Goal: Communication & Community: Share content

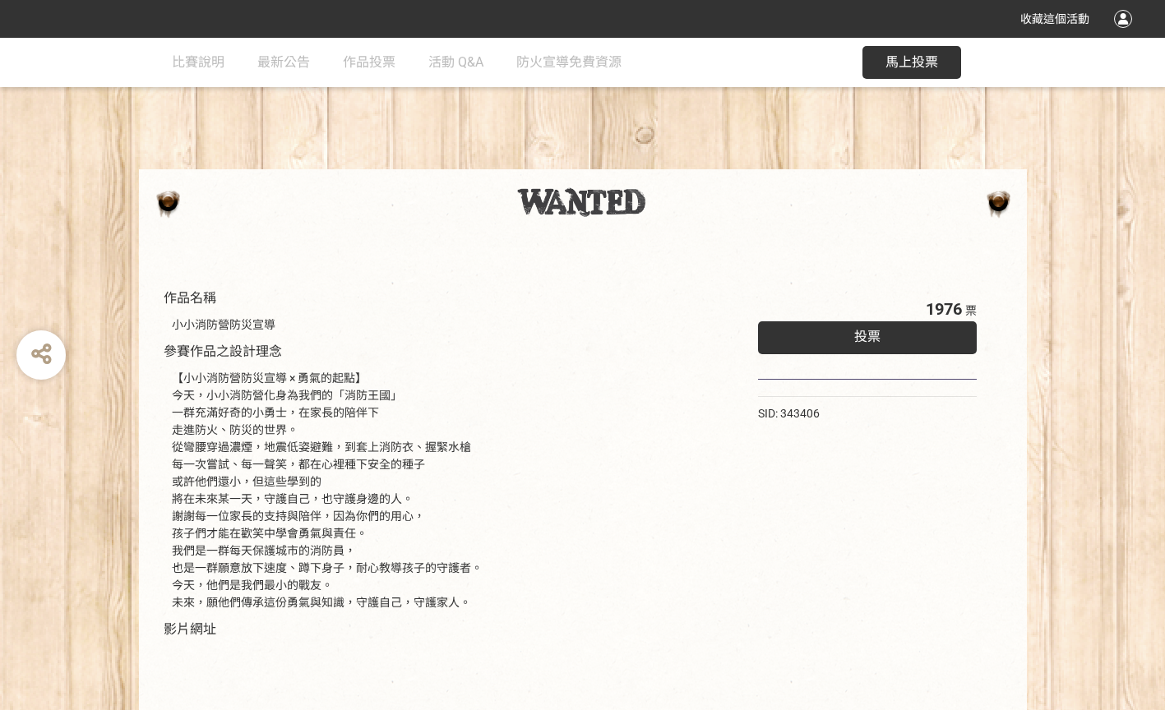
click at [796, 346] on div "投票" at bounding box center [868, 337] width 220 height 33
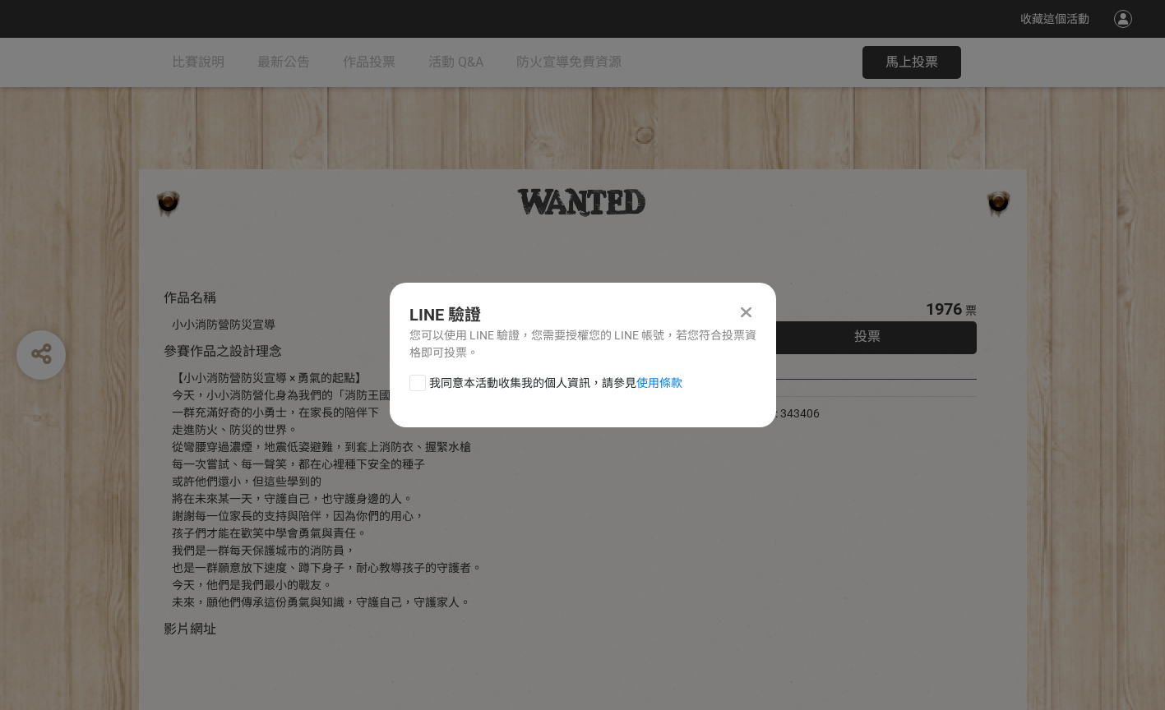
click at [413, 378] on div at bounding box center [417, 383] width 16 height 16
checkbox input "true"
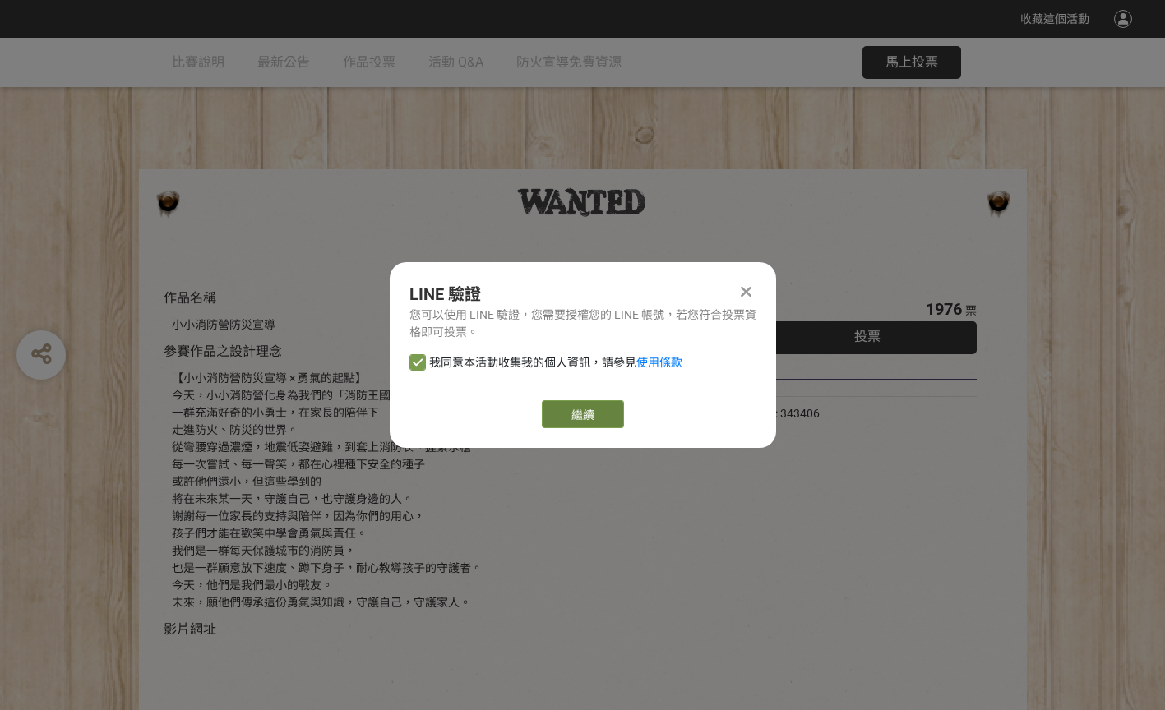
click at [561, 404] on link "繼續" at bounding box center [583, 414] width 82 height 28
click at [748, 298] on icon at bounding box center [746, 292] width 11 height 16
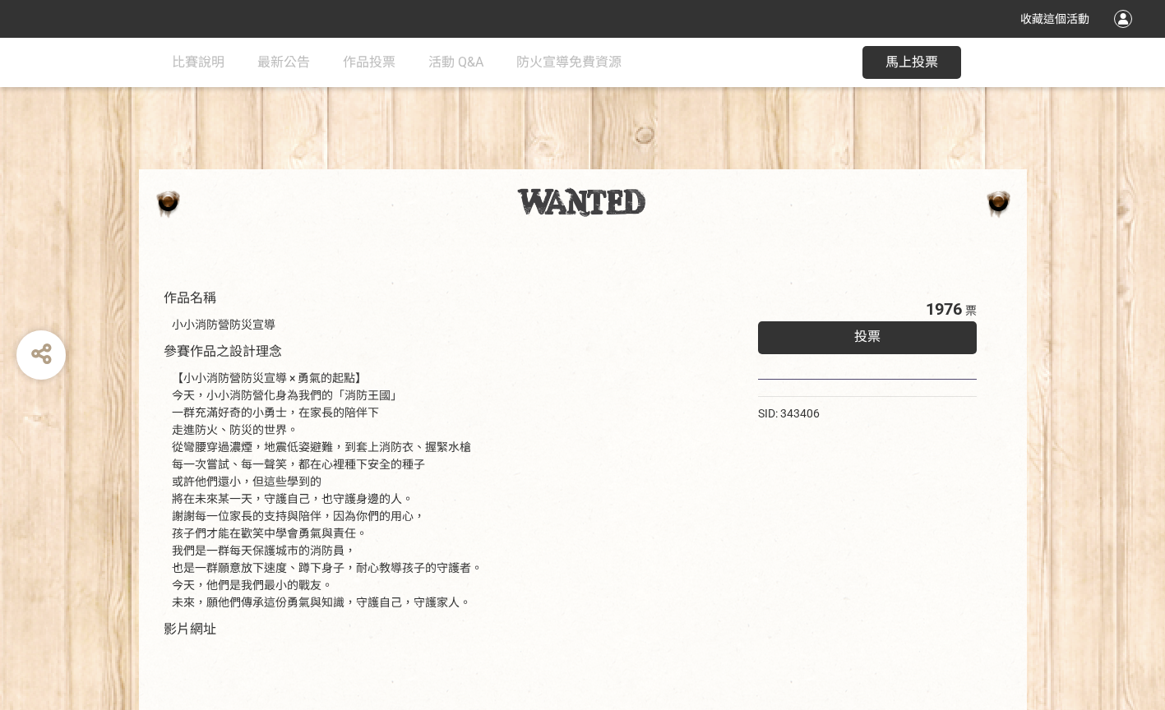
click at [900, 210] on div at bounding box center [582, 202] width 855 height 33
click at [843, 331] on div "投票" at bounding box center [868, 337] width 220 height 33
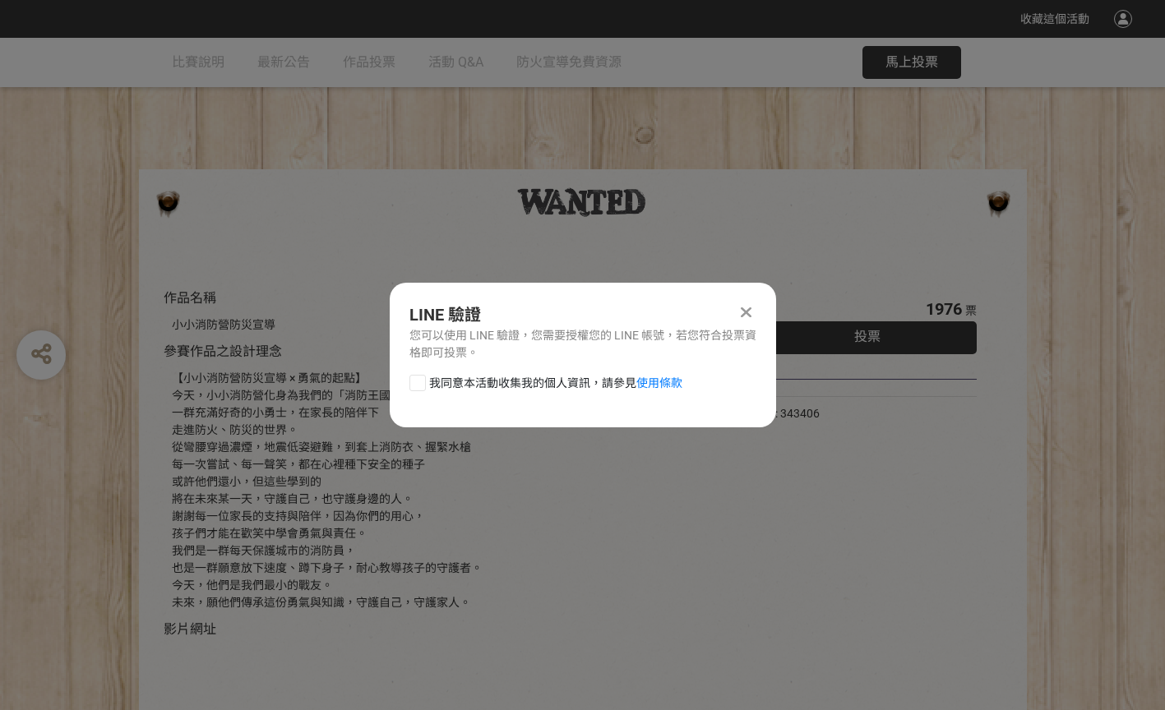
click at [428, 378] on label "我同意本活動收集我的個人資訊，請參見 使用條款" at bounding box center [545, 383] width 273 height 17
click at [421, 378] on input "我同意本活動收集我的個人資訊，請參見 使用條款" at bounding box center [415, 382] width 11 height 11
checkbox input "false"
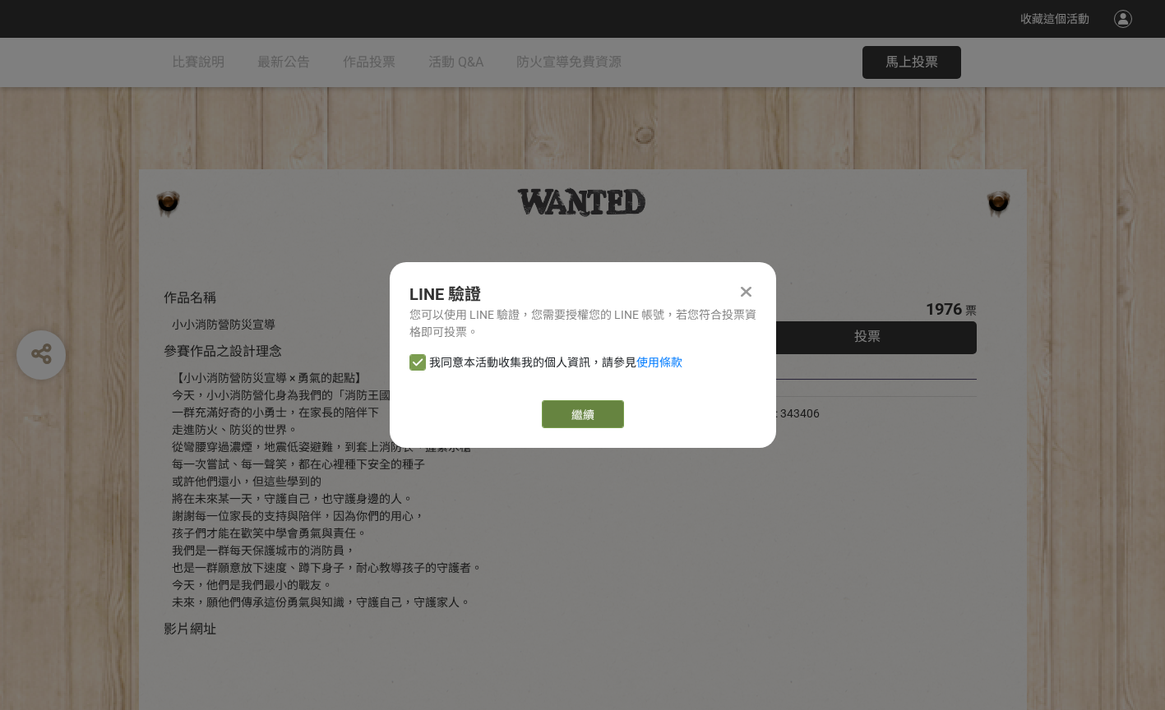
click at [602, 406] on link "繼續" at bounding box center [583, 414] width 82 height 28
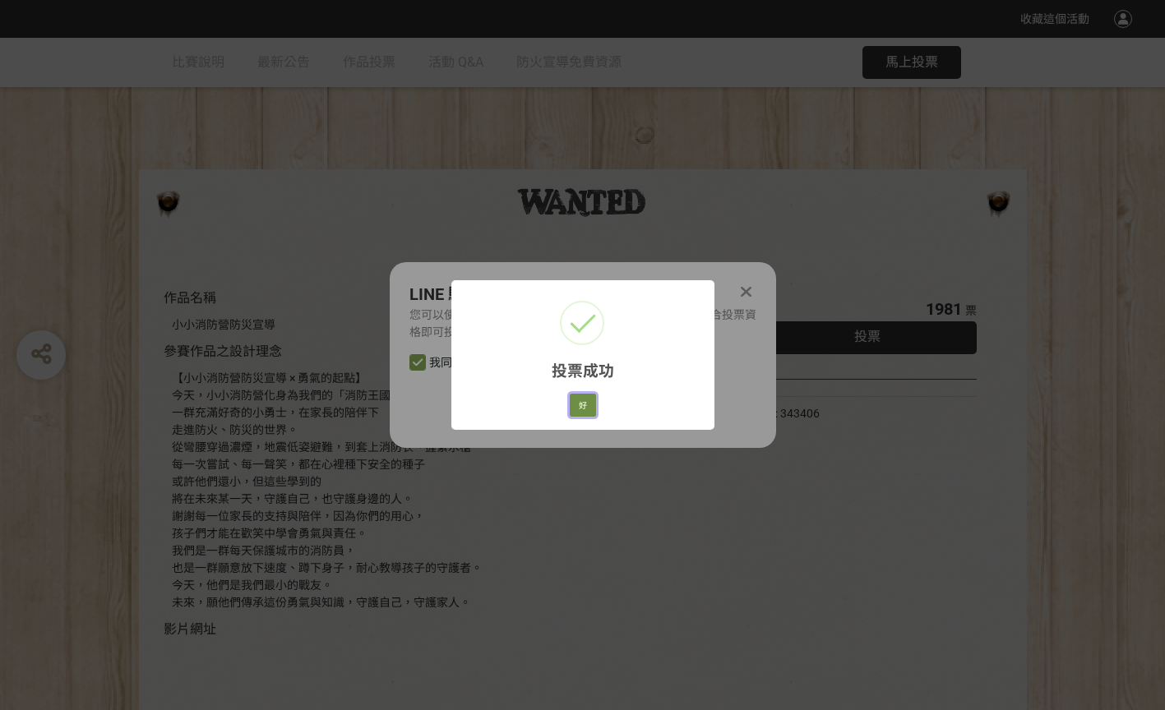
click at [584, 407] on button "好" at bounding box center [583, 405] width 26 height 23
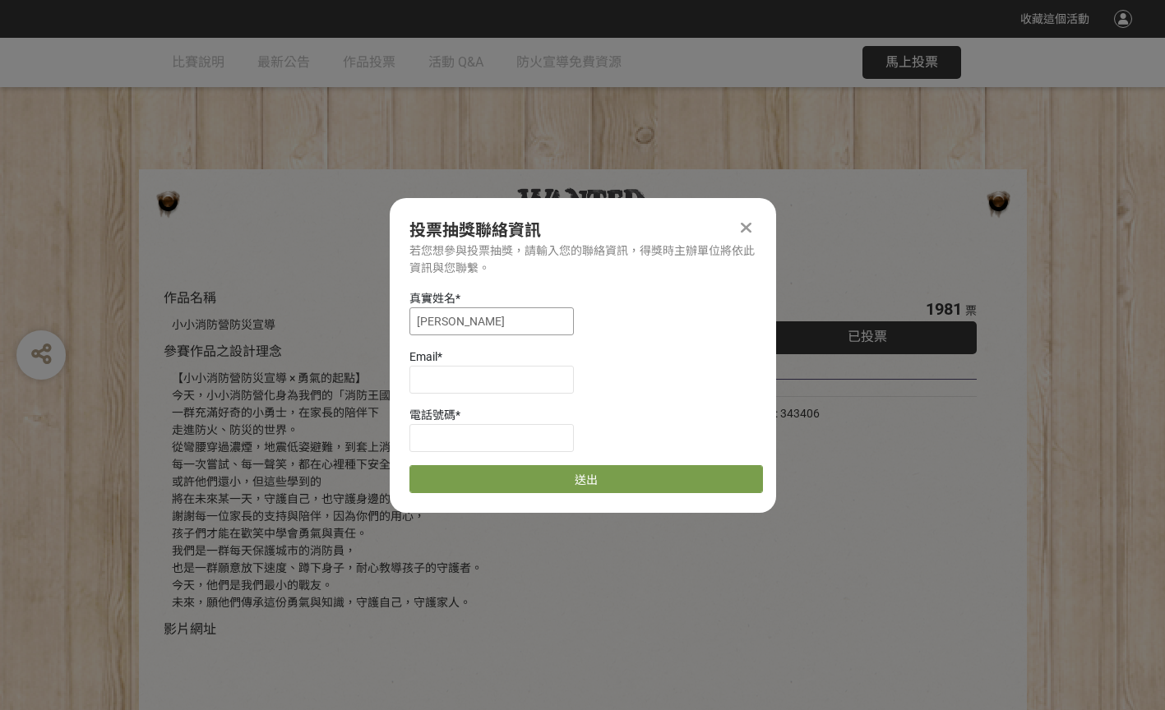
click at [493, 320] on input "[PERSON_NAME]" at bounding box center [491, 322] width 164 height 28
click at [414, 318] on input "[PERSON_NAME]" at bounding box center [491, 322] width 164 height 28
type input "黃文賢"
type input "[EMAIL_ADDRESS][DOMAIN_NAME]"
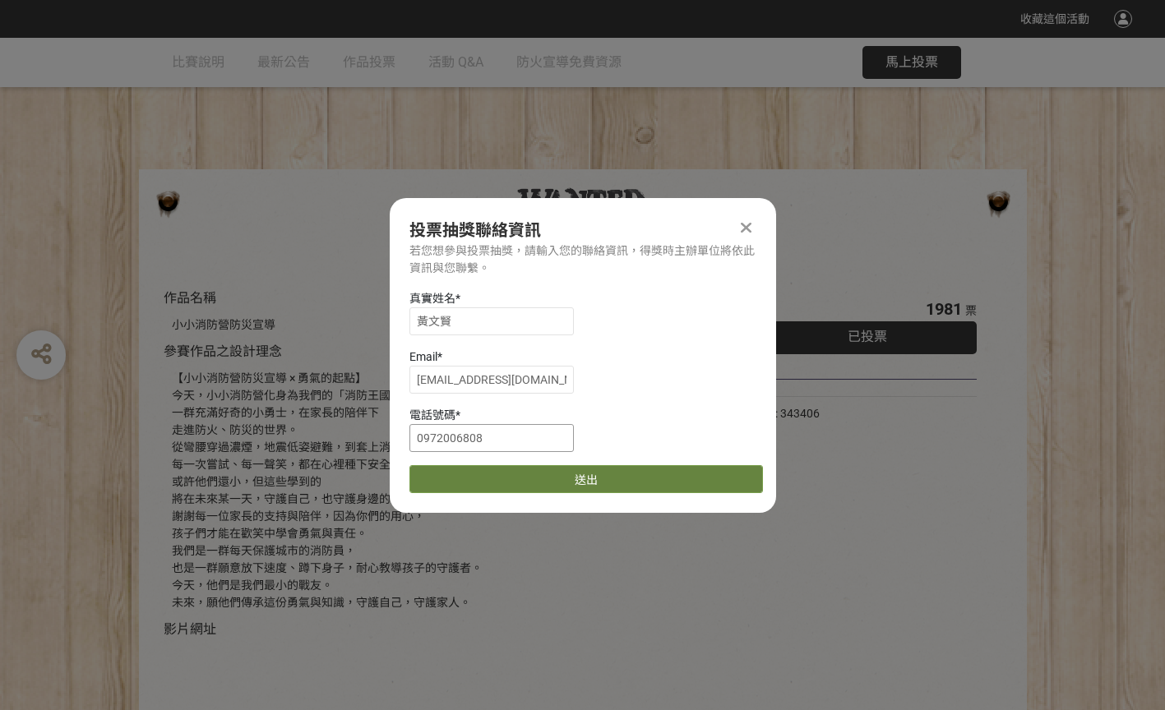
type input "0972006808"
click at [442, 477] on button "送出" at bounding box center [586, 479] width 354 height 28
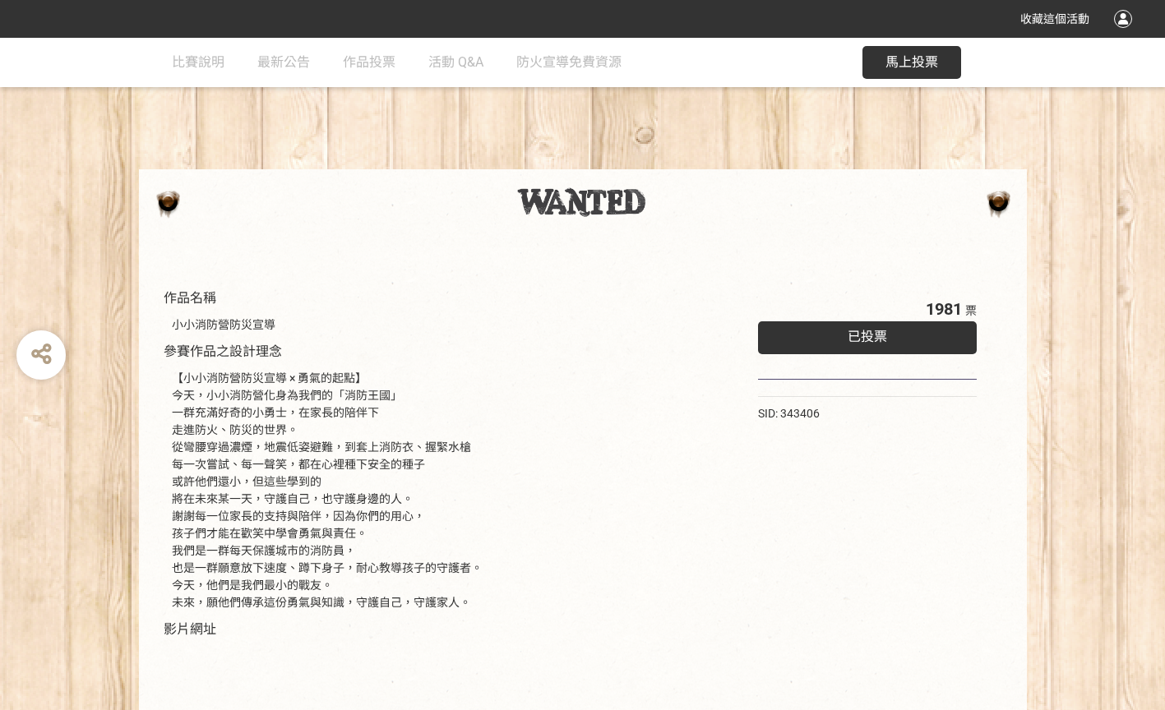
click at [1084, 134] on div "作品名稱 小小消防營防災宣導 參賽作品之設計理念 【小小消防營防災宣導 × 勇氣的起點】 今天，小小消防營化身為我們的「消防王國」 一群充滿好奇的小勇士，在家…" at bounding box center [582, 510] width 1165 height 945
